Goal: Contribute content: Add original content to the website for others to see

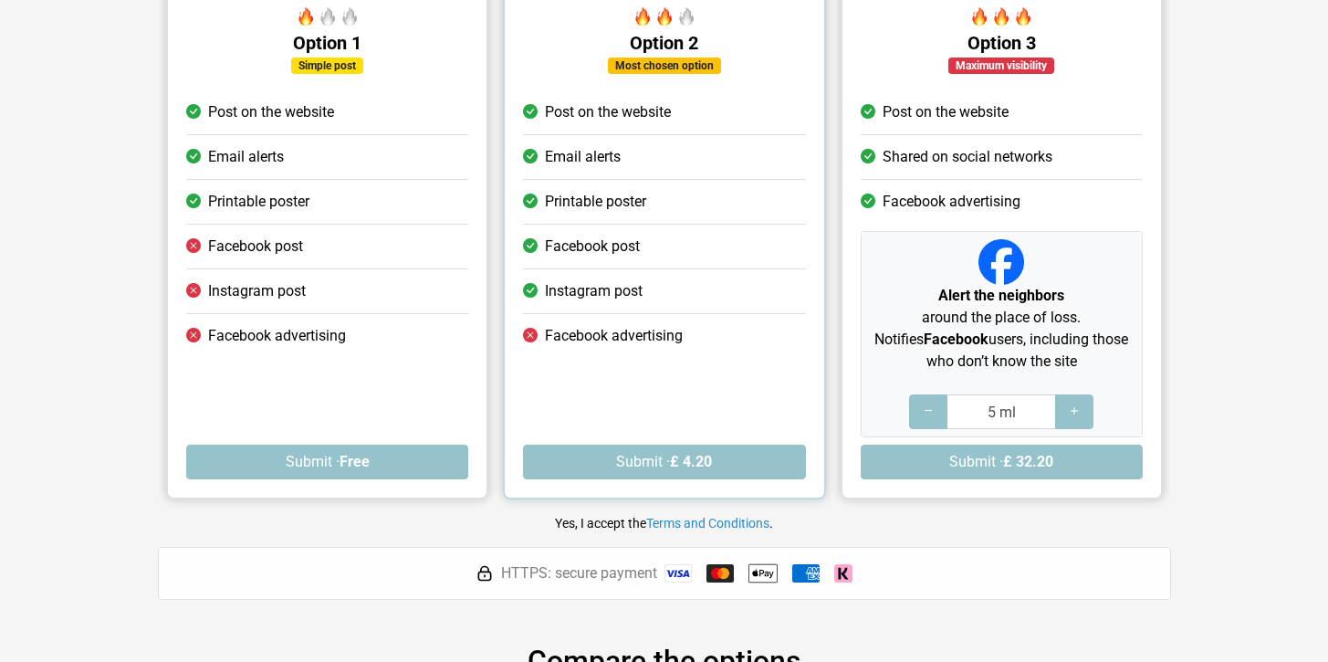
scroll to position [224, 0]
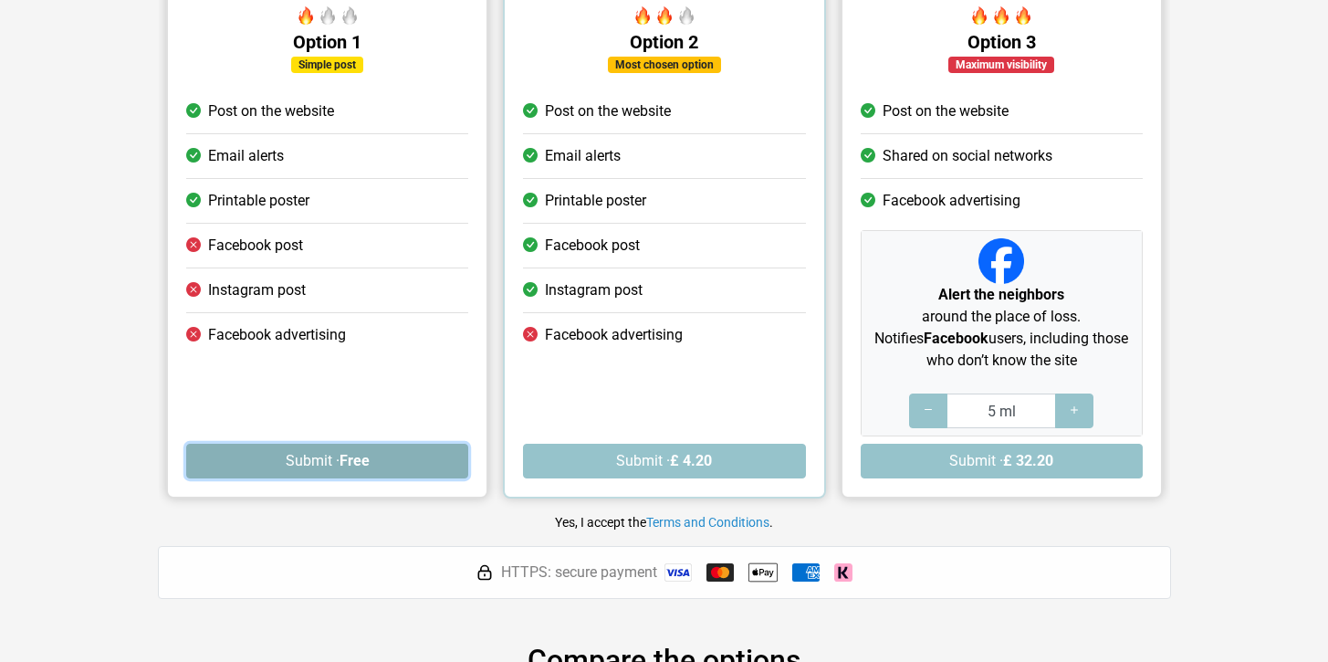
click at [400, 461] on button "Submit · Free" at bounding box center [327, 461] width 282 height 35
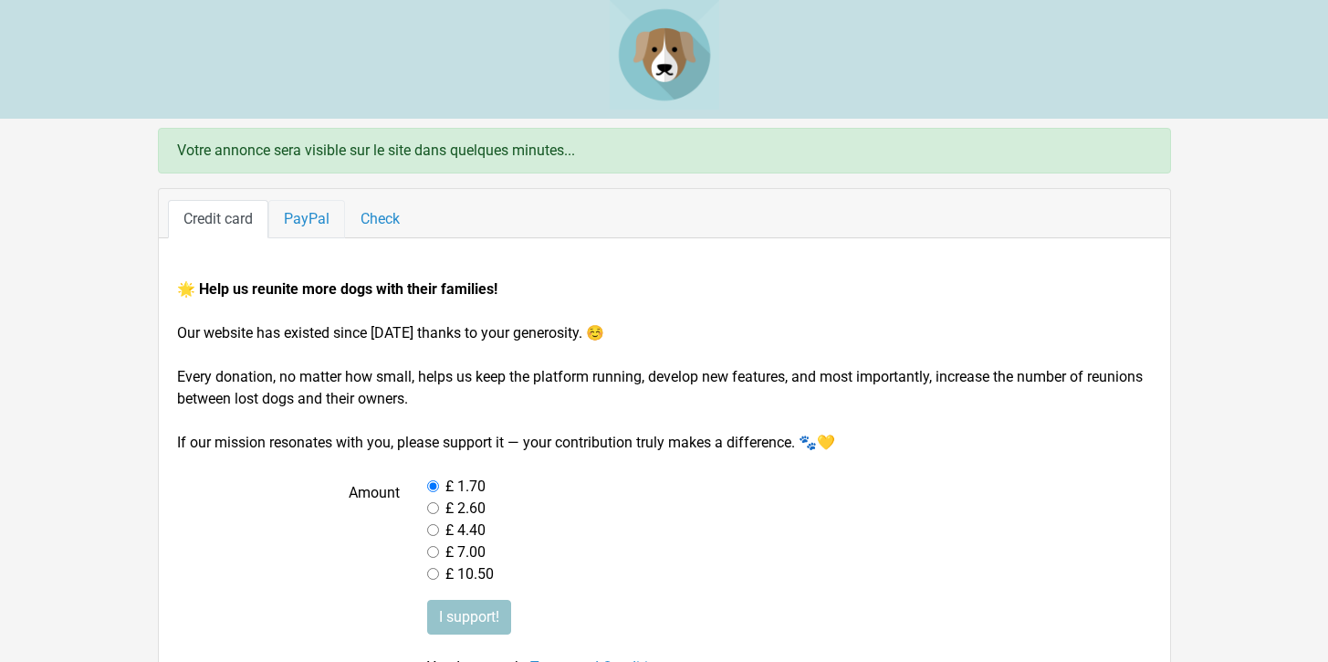
click at [300, 227] on link "PayPal" at bounding box center [306, 219] width 77 height 38
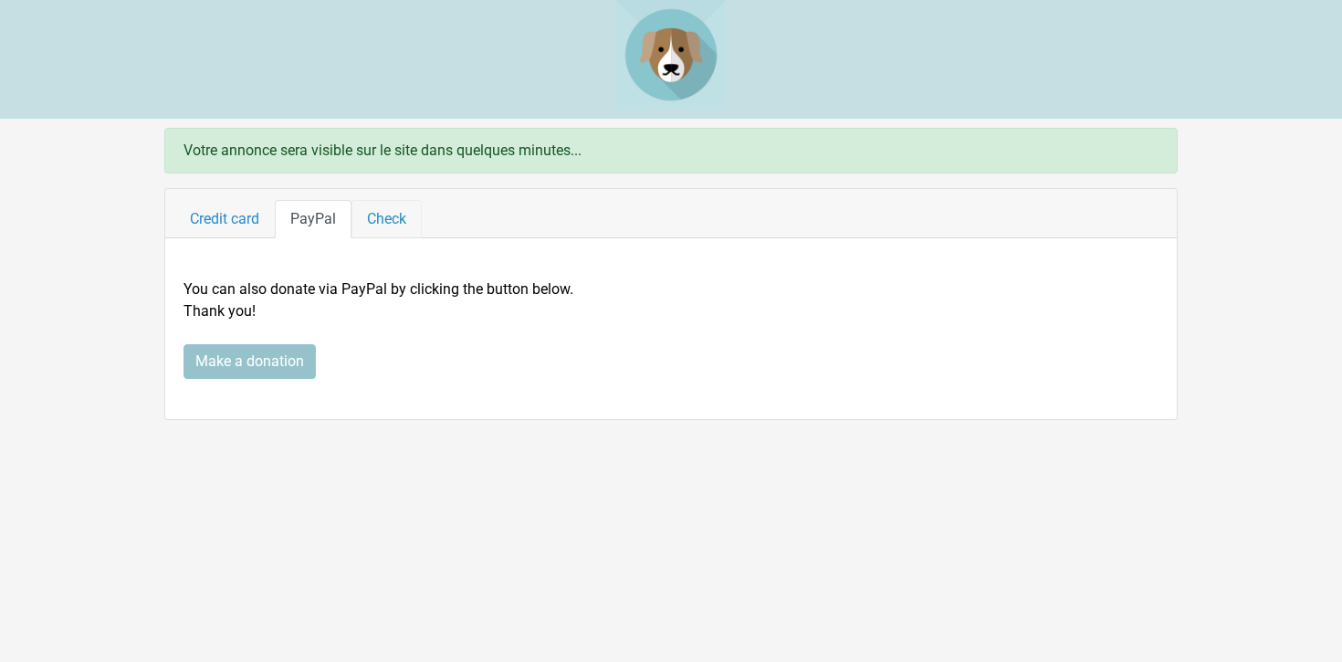
click at [386, 226] on link "Check" at bounding box center [386, 219] width 70 height 38
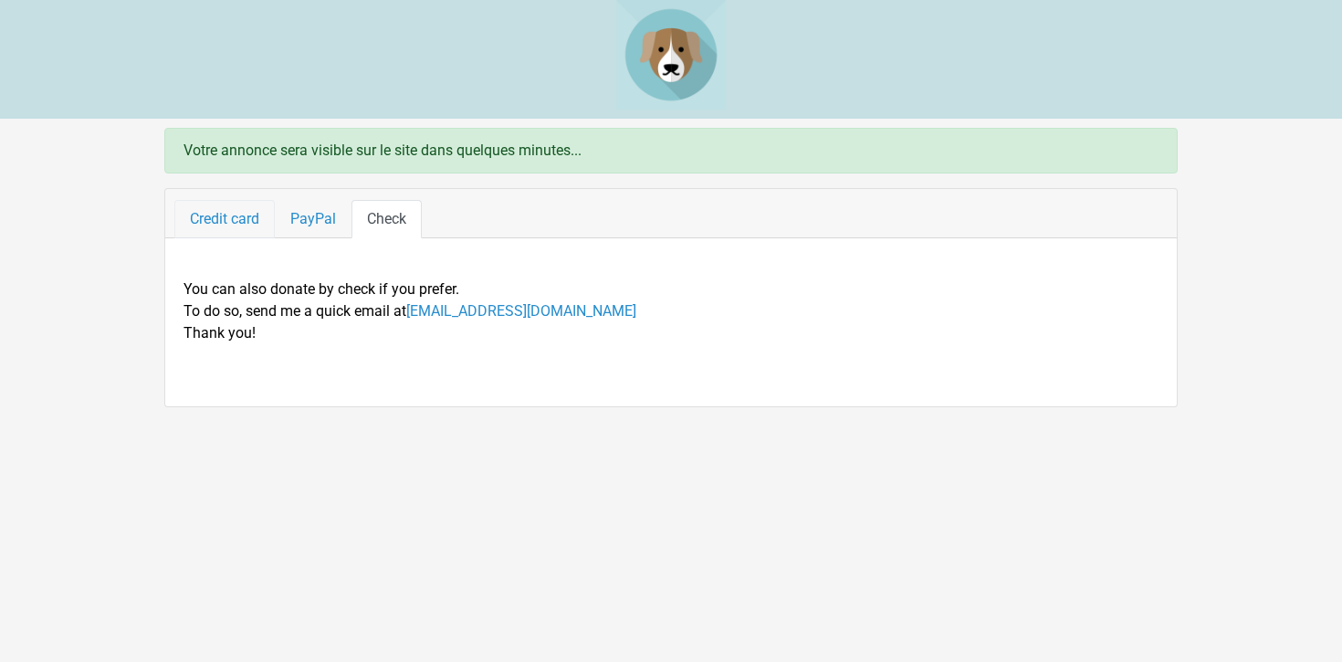
click at [230, 223] on link "Credit card" at bounding box center [224, 219] width 100 height 38
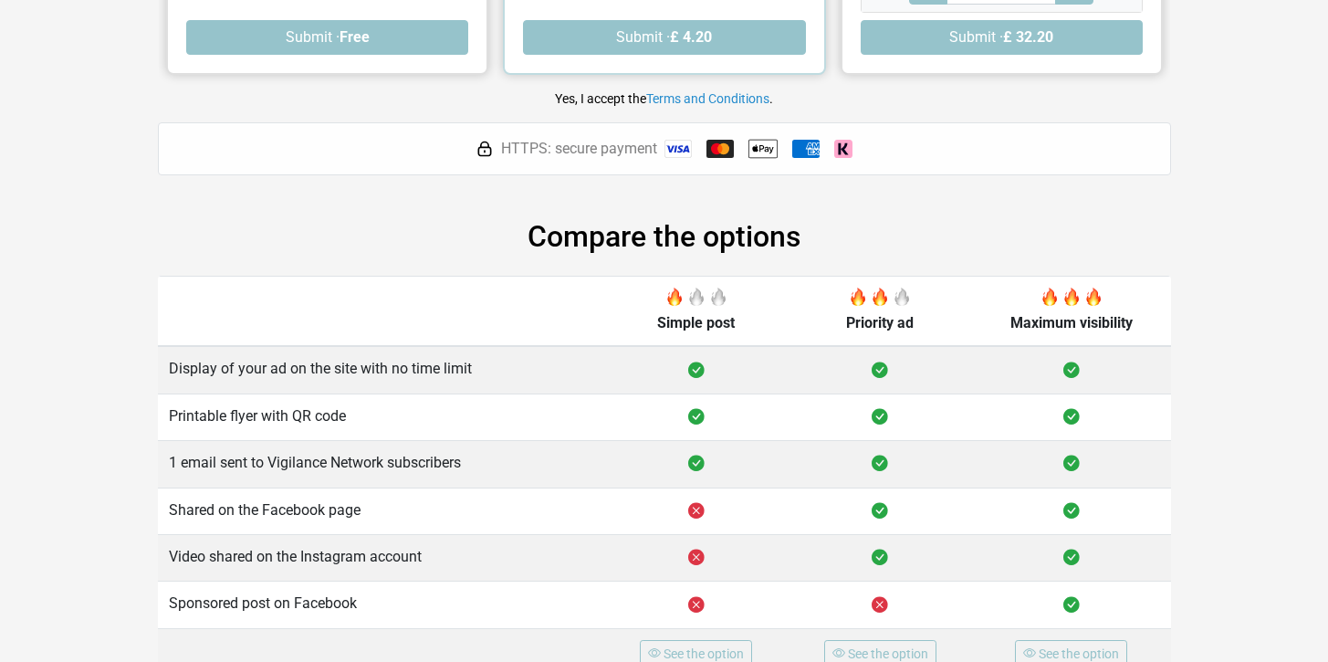
scroll to position [629, 0]
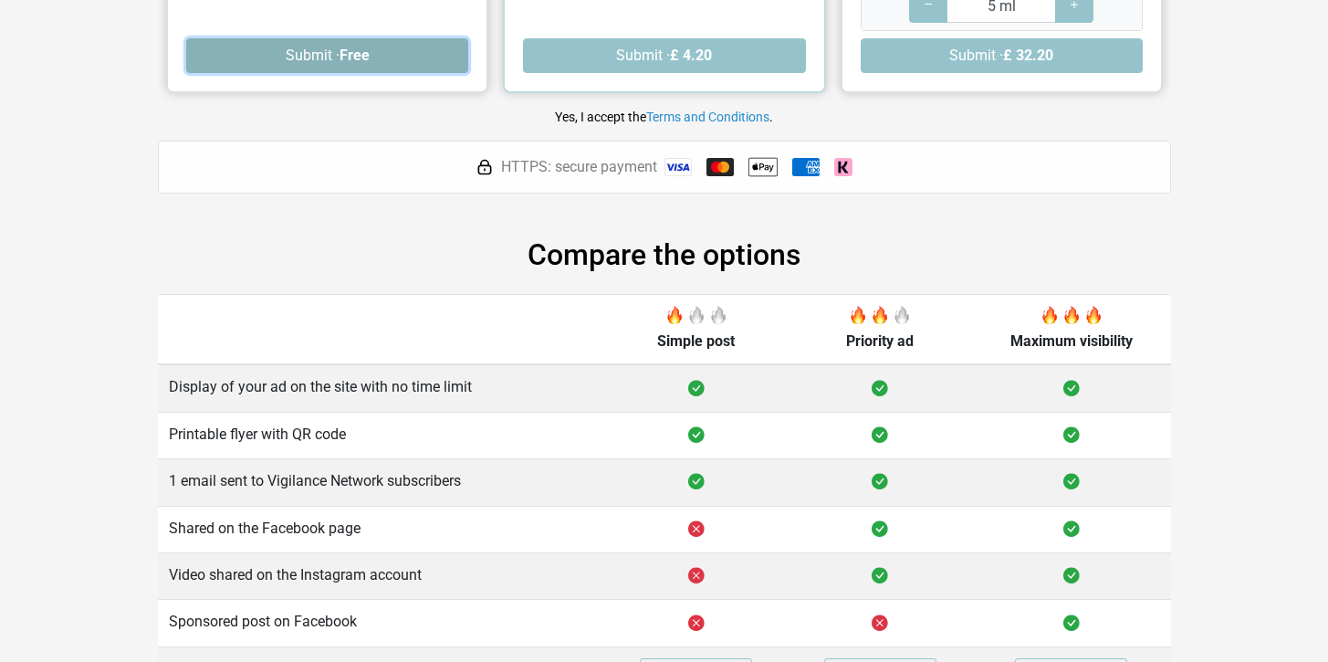
click at [375, 55] on button "Submit · Free" at bounding box center [327, 55] width 282 height 35
